Goal: Task Accomplishment & Management: Manage account settings

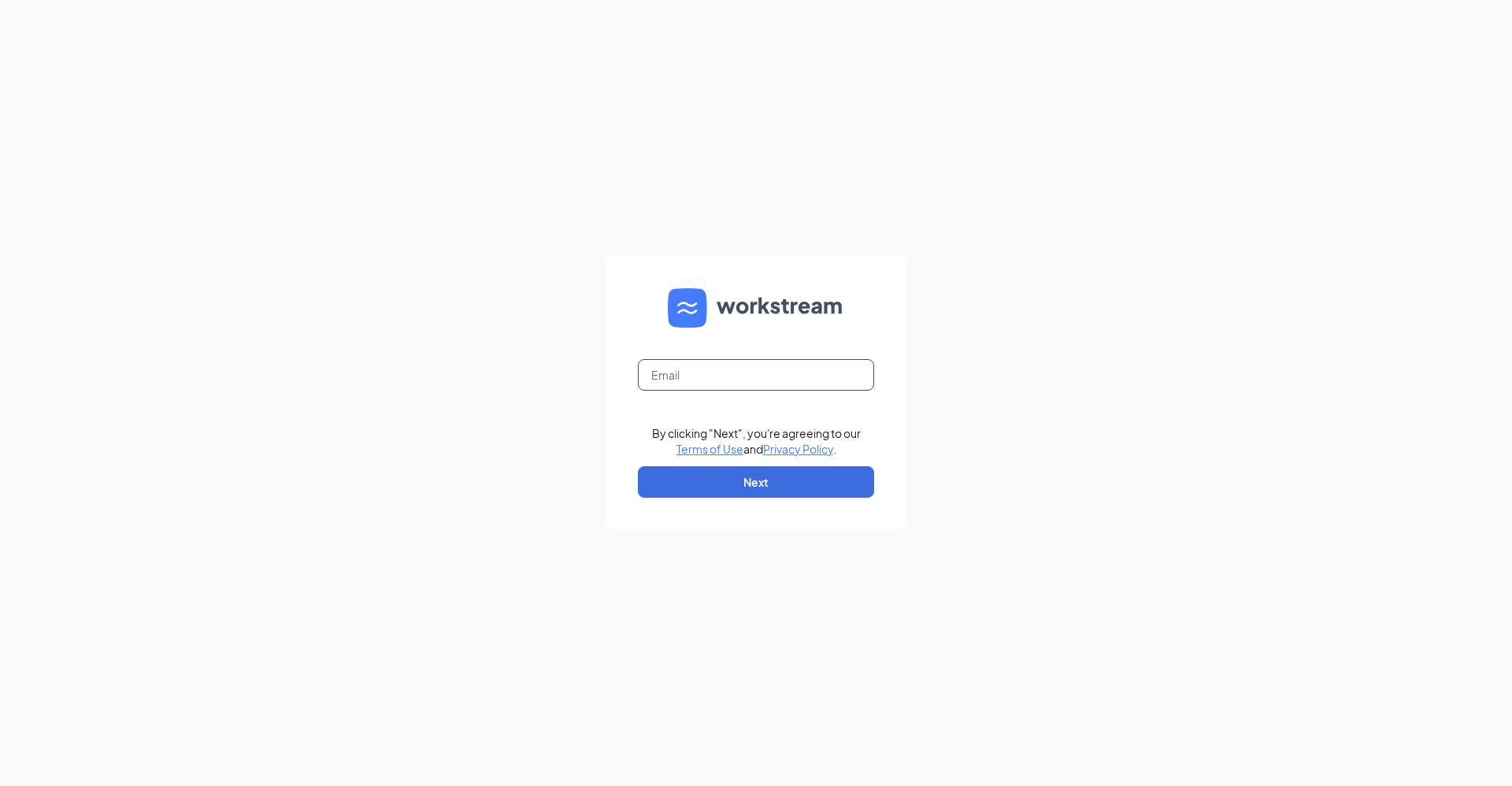
click at [686, 372] on input "text" at bounding box center [756, 375] width 237 height 32
type input "[EMAIL_ADDRESS][DOMAIN_NAME]"
click at [717, 486] on button "Next" at bounding box center [756, 482] width 237 height 32
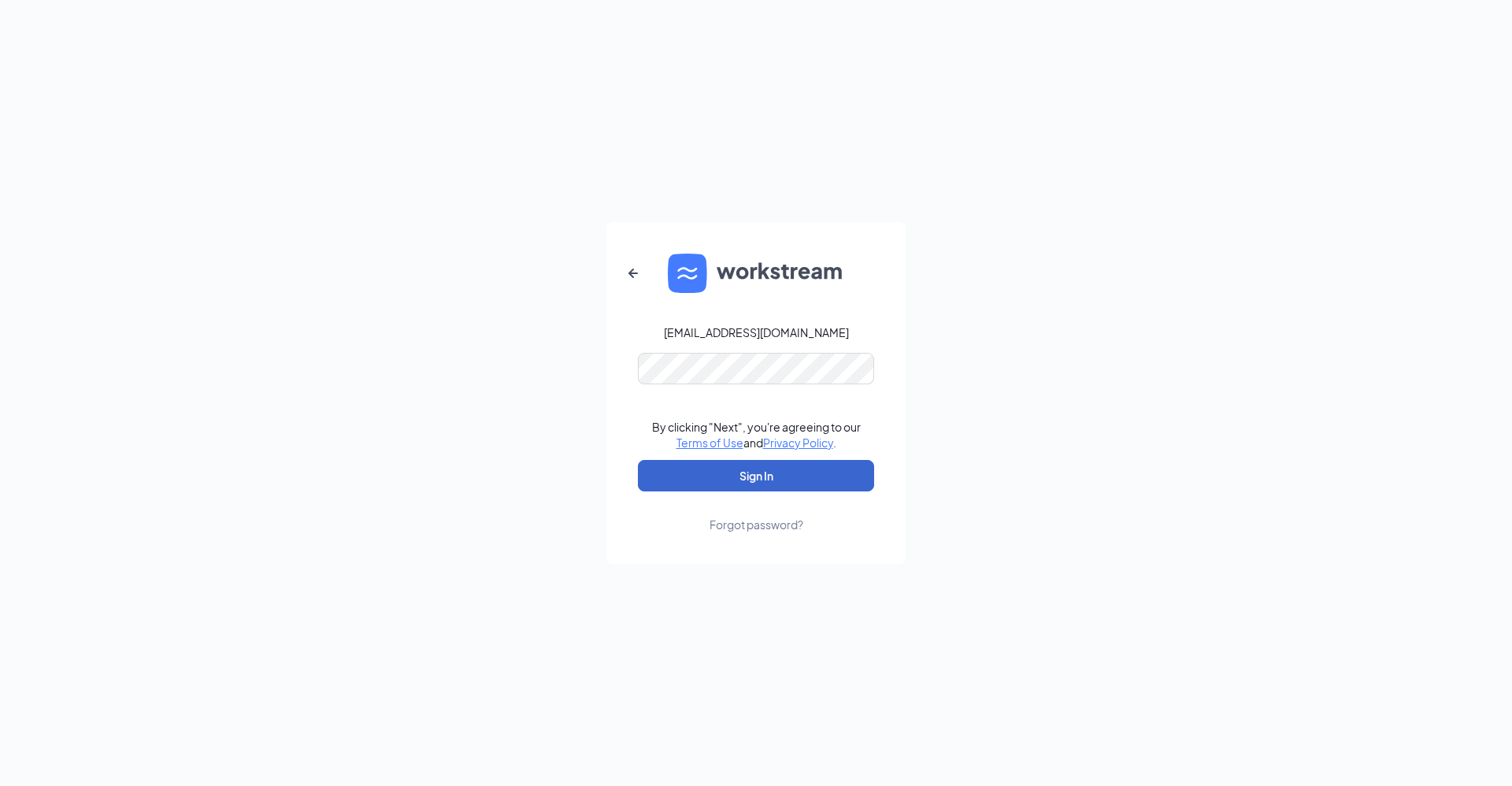
click at [730, 469] on button "Sign In" at bounding box center [756, 476] width 237 height 32
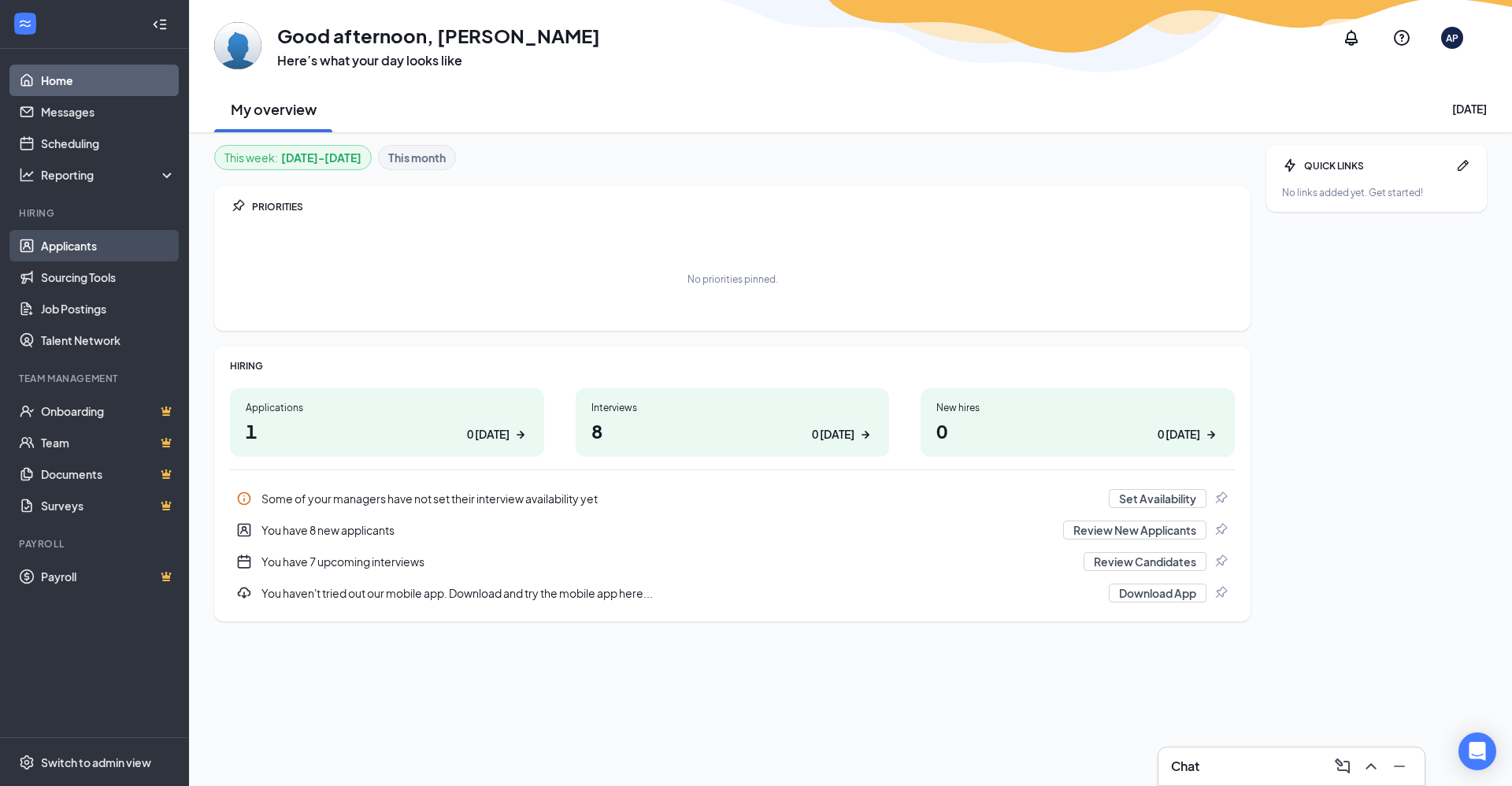
click at [61, 244] on link "Applicants" at bounding box center [108, 246] width 135 height 32
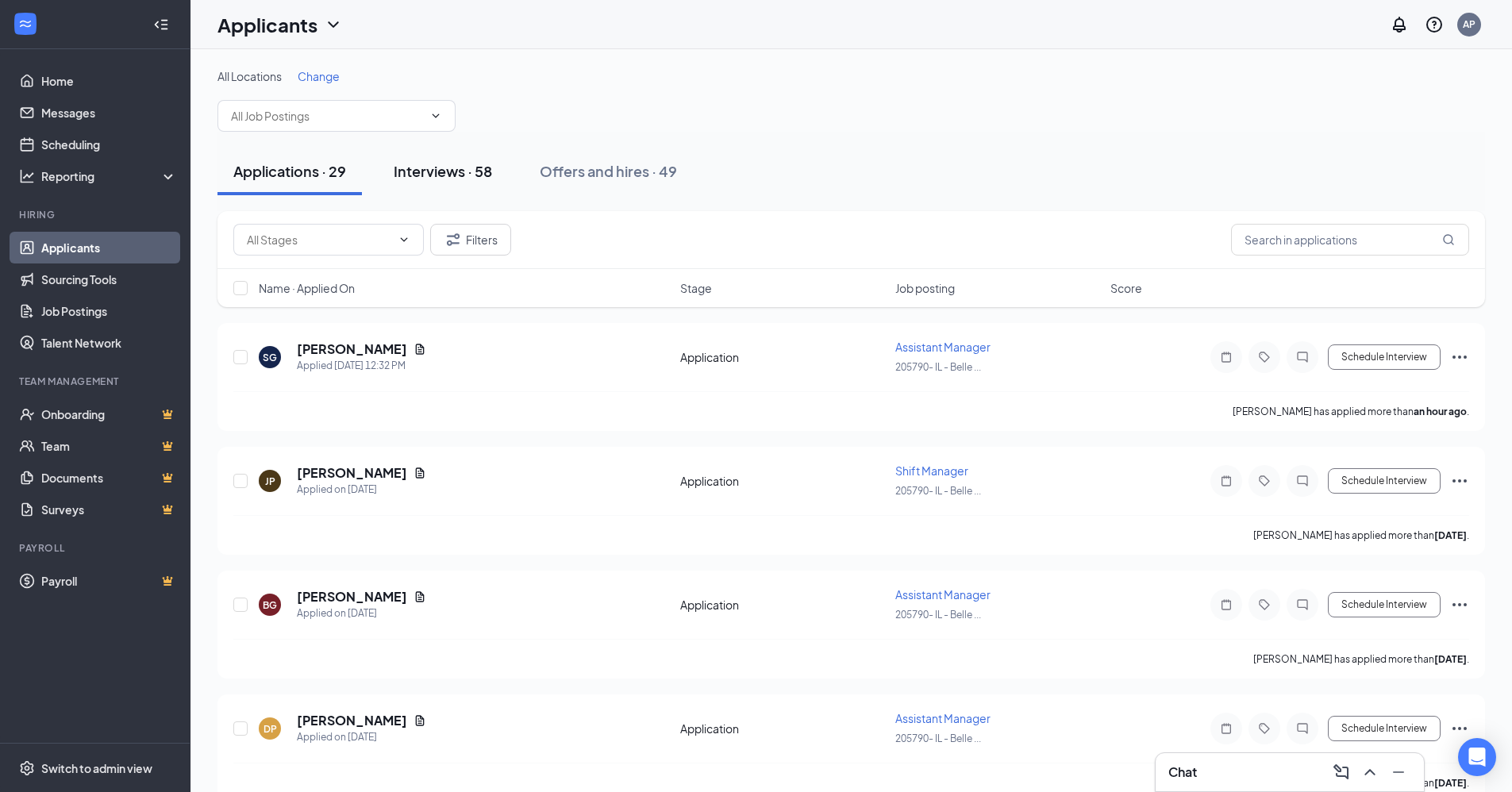
click at [437, 169] on div "Interviews · 58" at bounding box center [442, 171] width 99 height 20
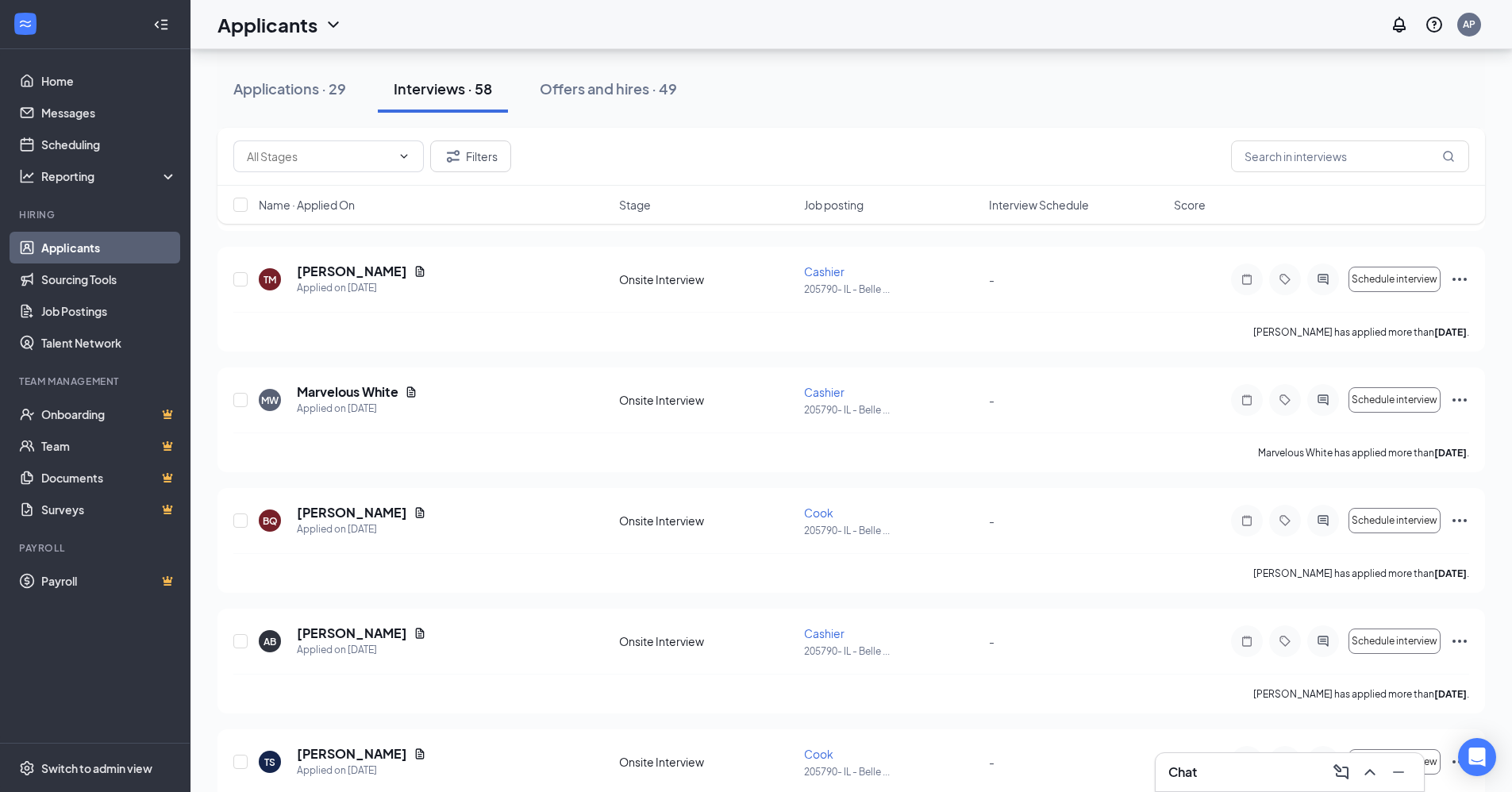
scroll to position [6528, 0]
